Goal: Task Accomplishment & Management: Manage account settings

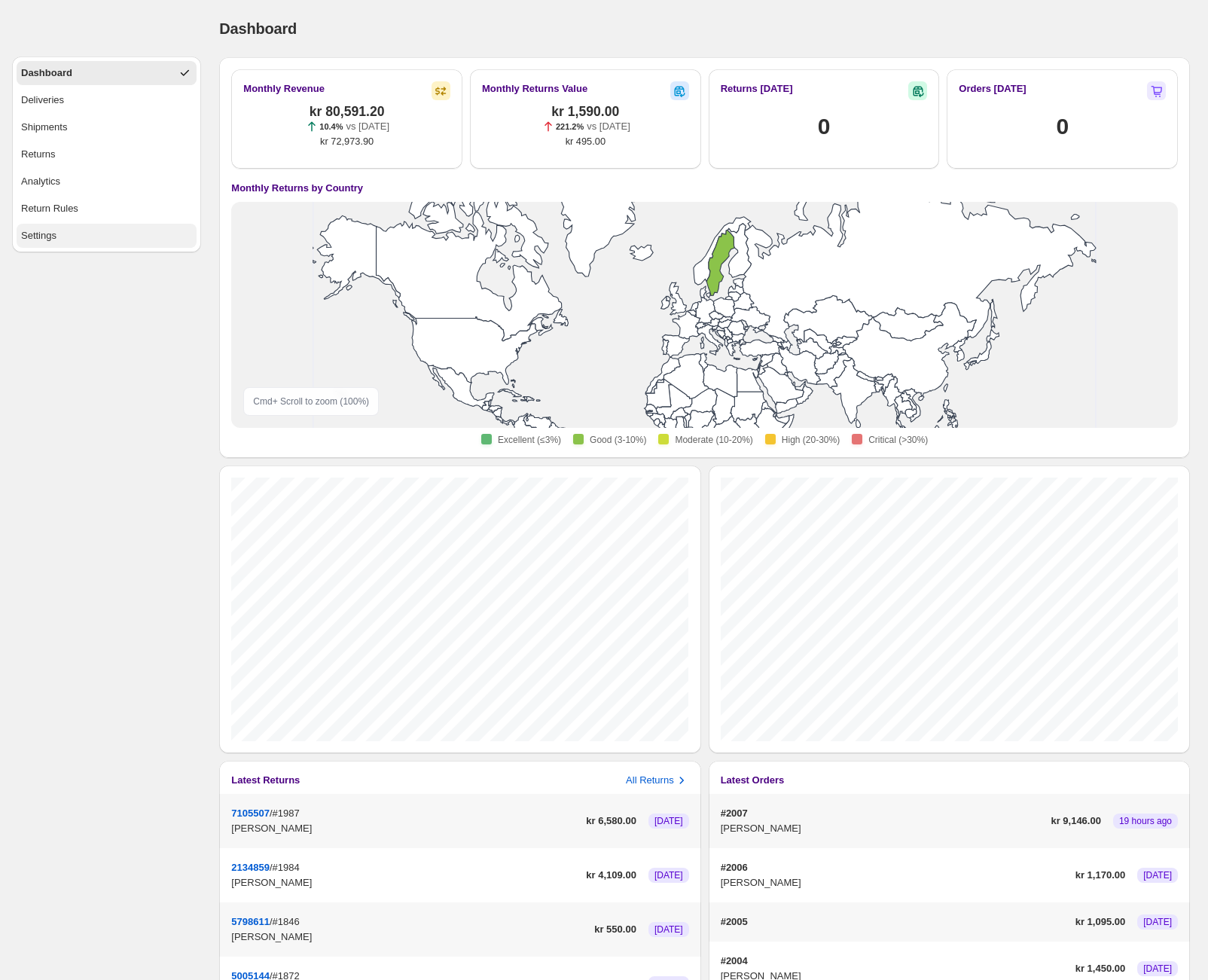
click at [50, 233] on div "Settings" at bounding box center [39, 236] width 35 height 15
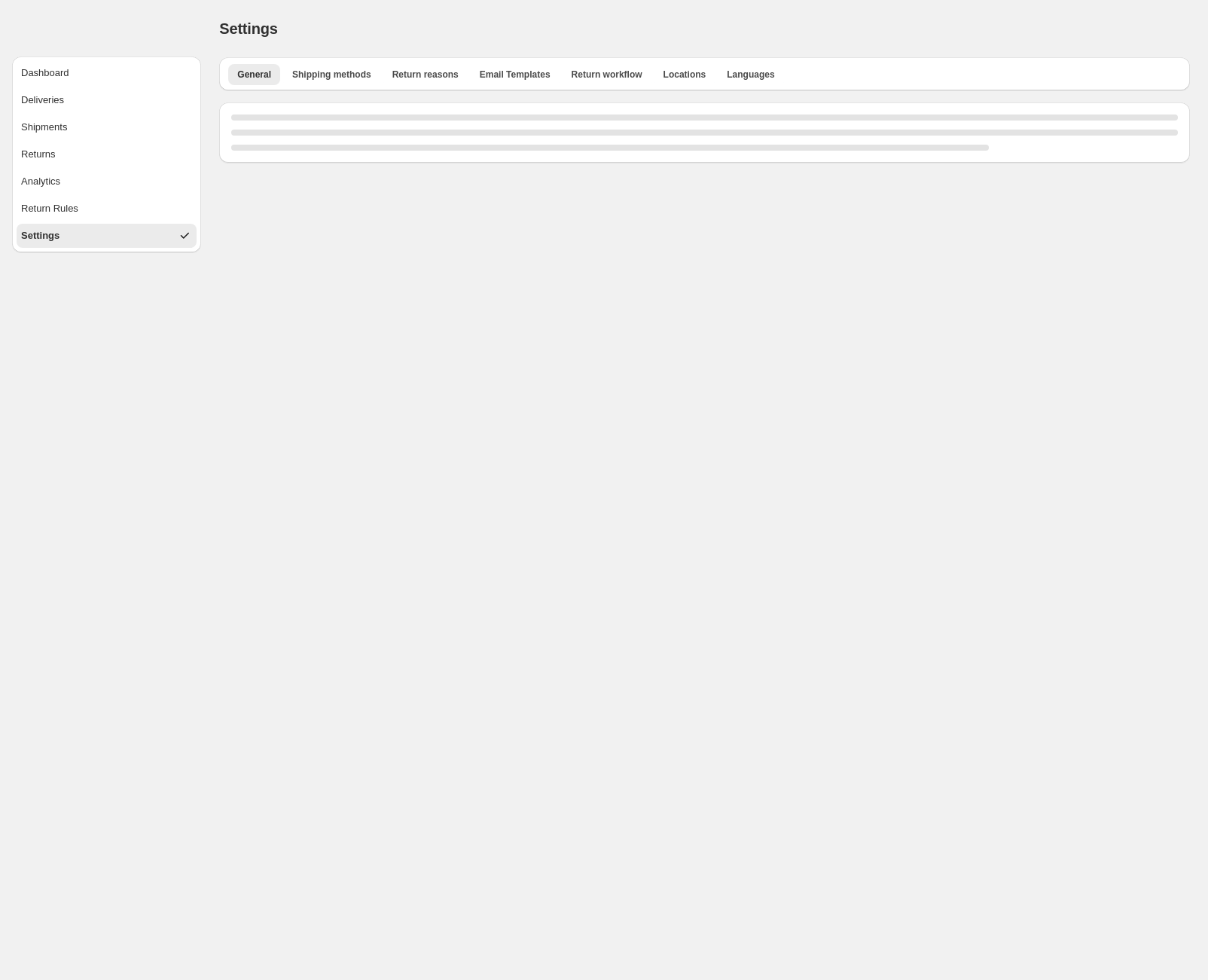
select select "**"
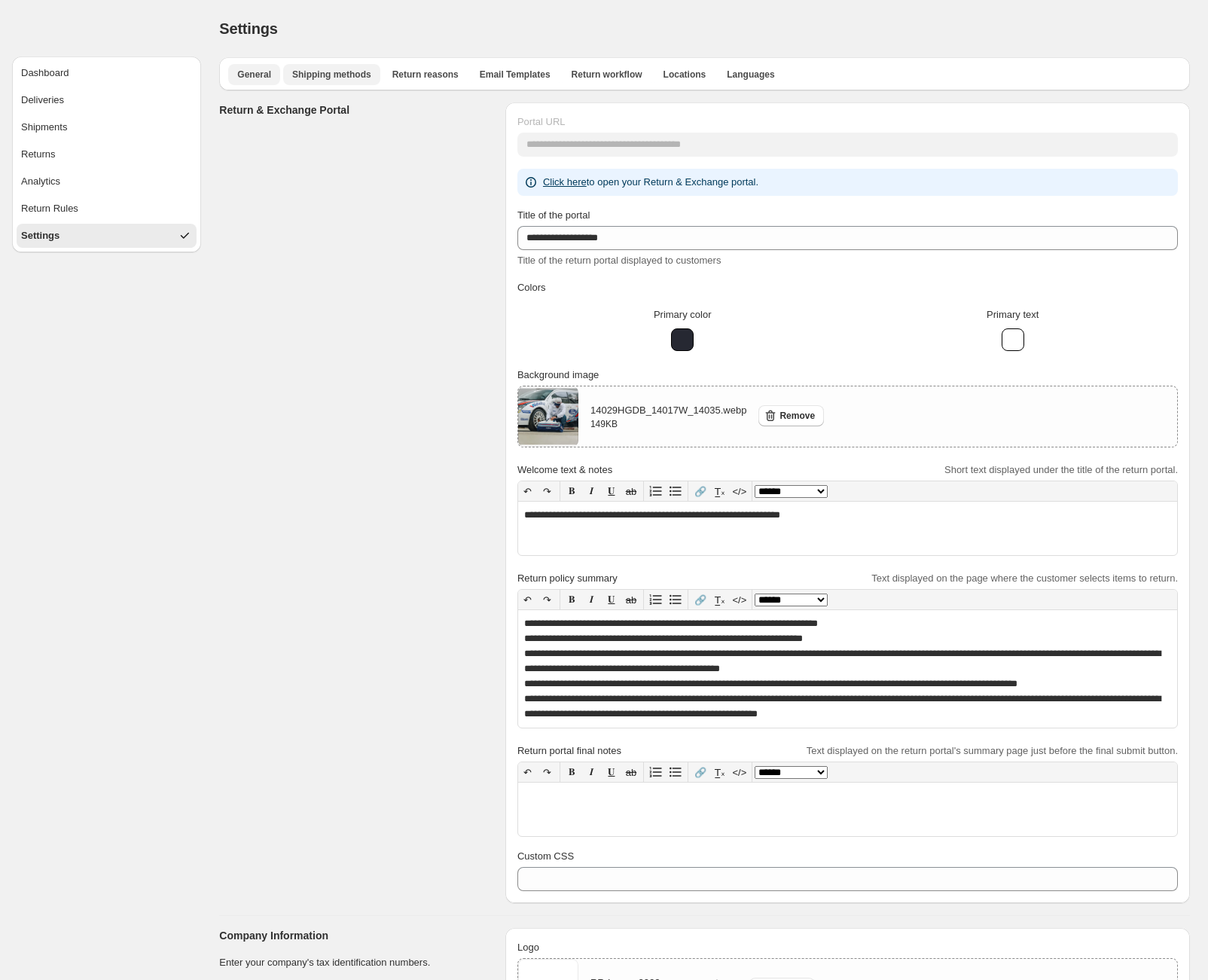
click at [313, 70] on span "Shipping methods" at bounding box center [332, 74] width 79 height 12
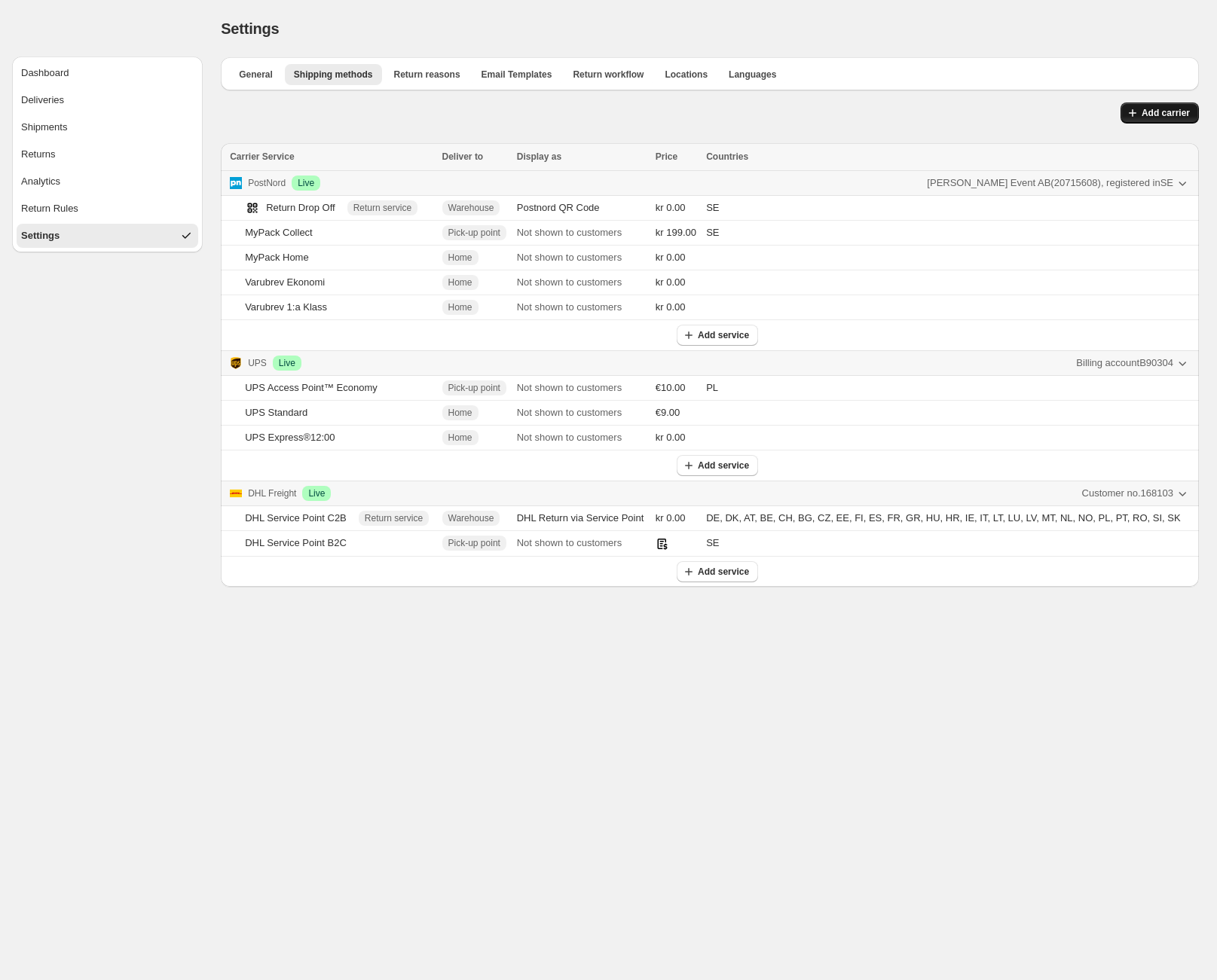
click at [1149, 110] on span "Add carrier" at bounding box center [1166, 113] width 48 height 12
click at [1025, 684] on body "Dashboard Deliveries Shipments Returns Analytics Return Rules Settings Settings…" at bounding box center [608, 490] width 1217 height 980
click at [799, 674] on body "Dashboard Deliveries Shipments Returns Analytics Return Rules Settings Settings…" at bounding box center [608, 490] width 1217 height 980
click at [860, 700] on body "Dashboard Deliveries Shipments Returns Analytics Return Rules Settings Settings…" at bounding box center [608, 490] width 1217 height 980
click at [1106, 731] on body "Dashboard Deliveries Shipments Returns Analytics Return Rules Settings Settings…" at bounding box center [608, 490] width 1217 height 980
